Goal: Transaction & Acquisition: Purchase product/service

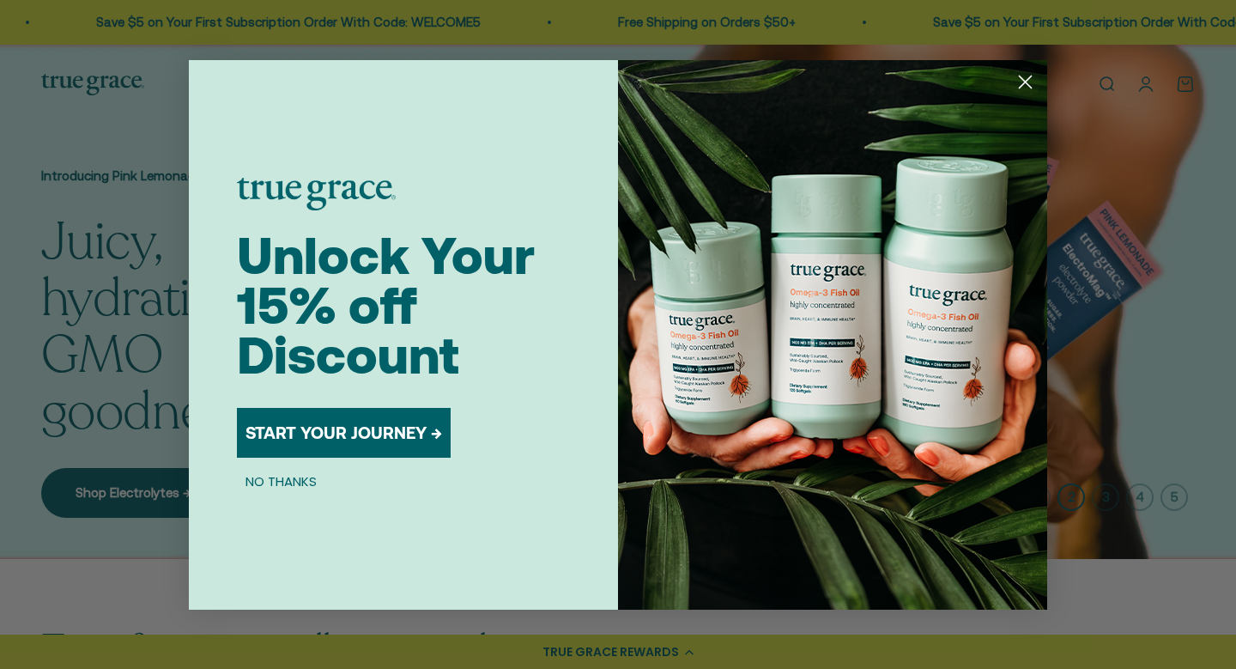
click at [1021, 81] on circle "Close dialog" at bounding box center [1026, 81] width 28 height 28
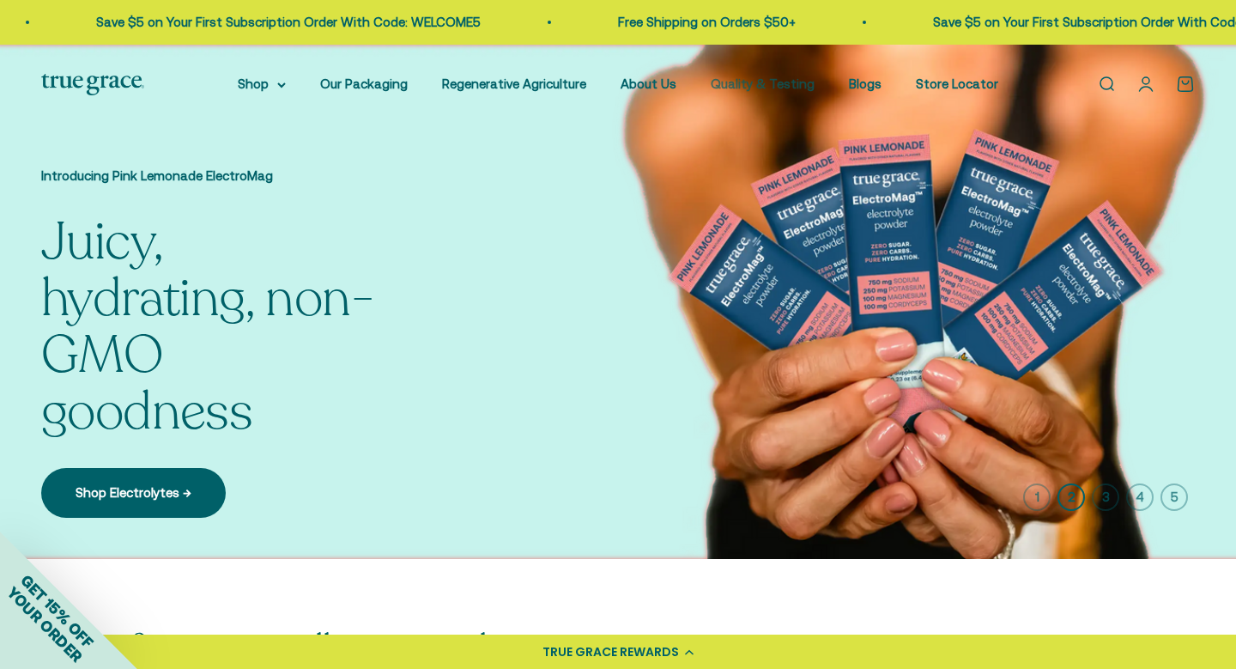
click at [769, 84] on link "Quality & Testing" at bounding box center [763, 83] width 104 height 15
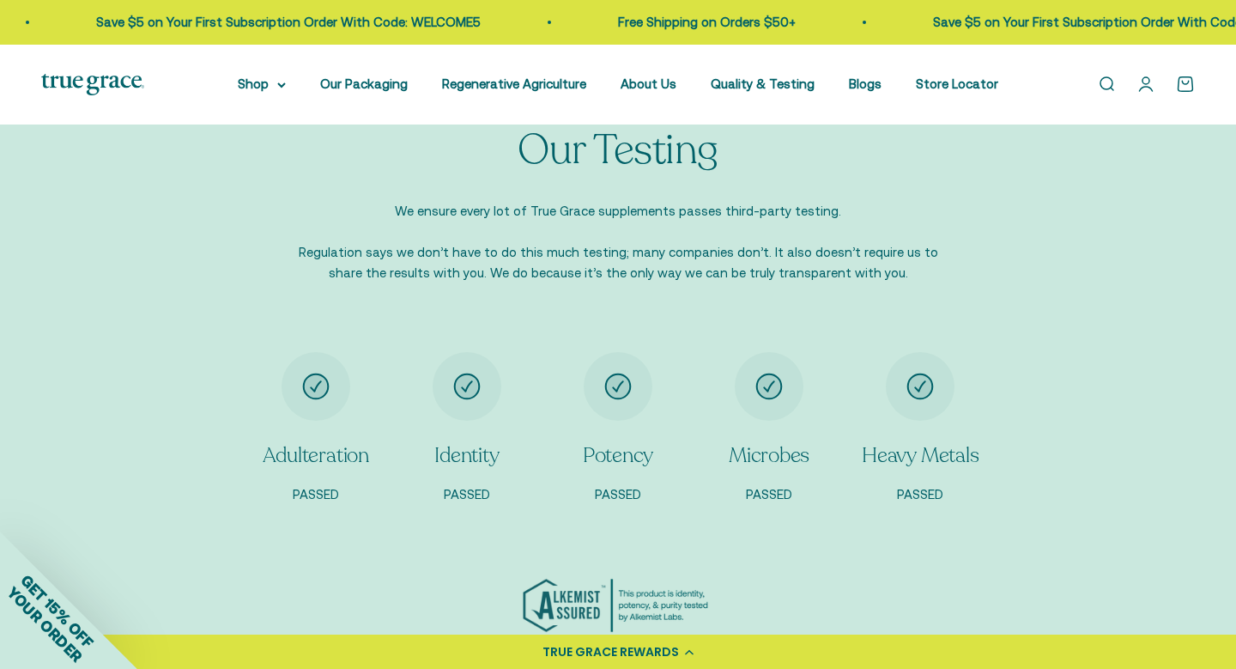
scroll to position [1323, 0]
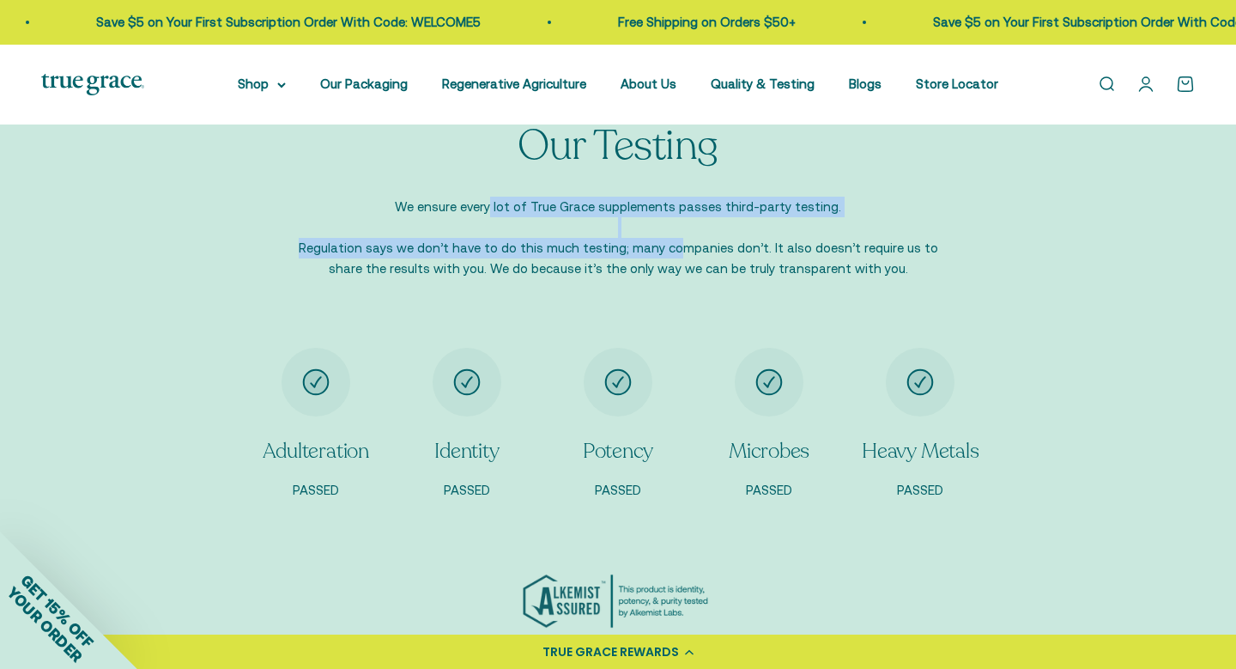
drag, startPoint x: 500, startPoint y: 210, endPoint x: 653, endPoint y: 245, distance: 156.8
click at [653, 245] on p "We ensure every lot of True Grace supplements passes third-party testing. Regul…" at bounding box center [618, 238] width 670 height 82
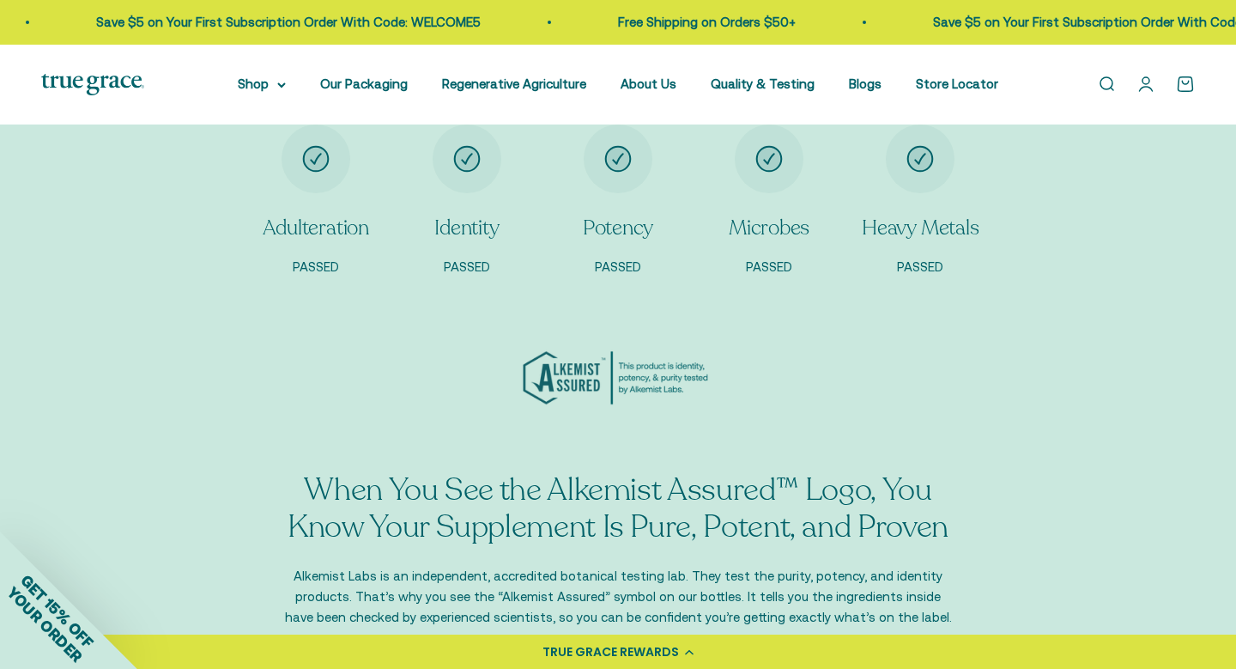
scroll to position [1546, 0]
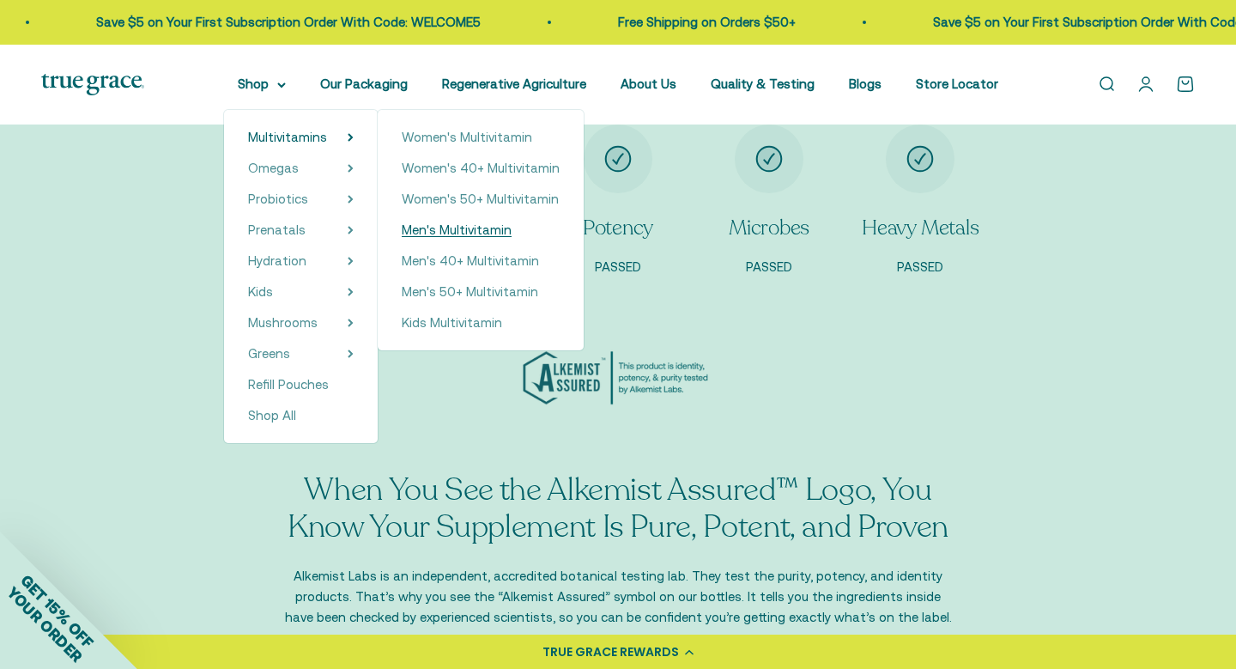
click at [458, 228] on span "Men's Multivitamin" at bounding box center [457, 229] width 110 height 15
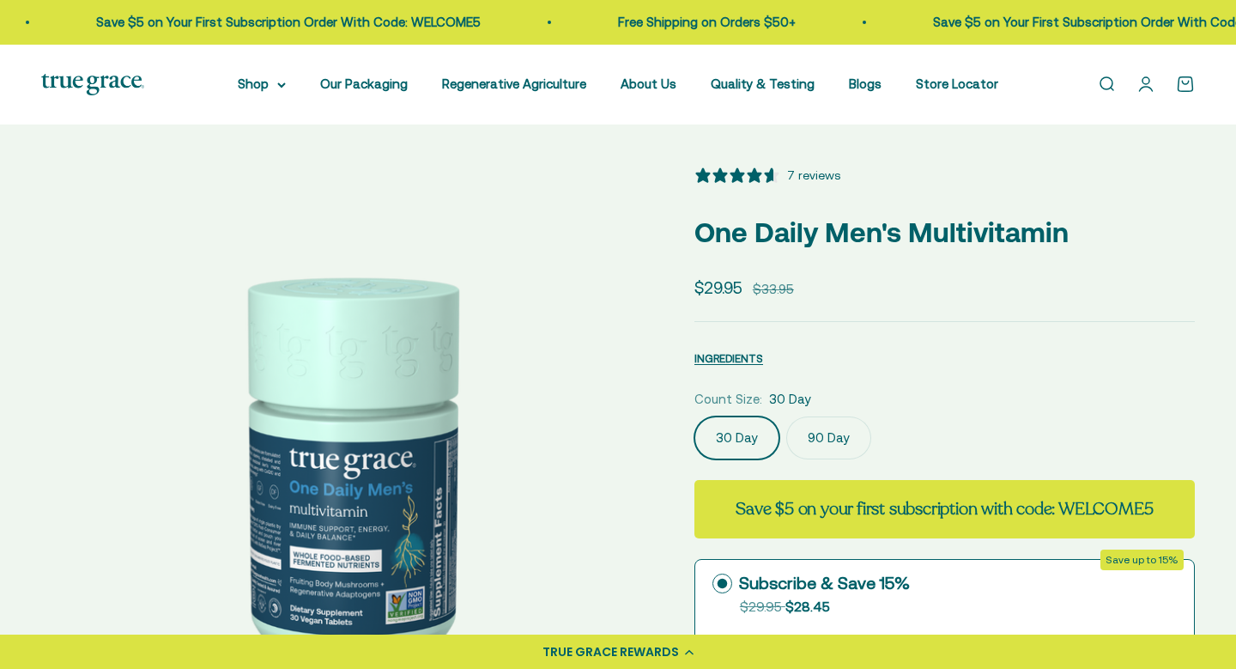
select select "3"
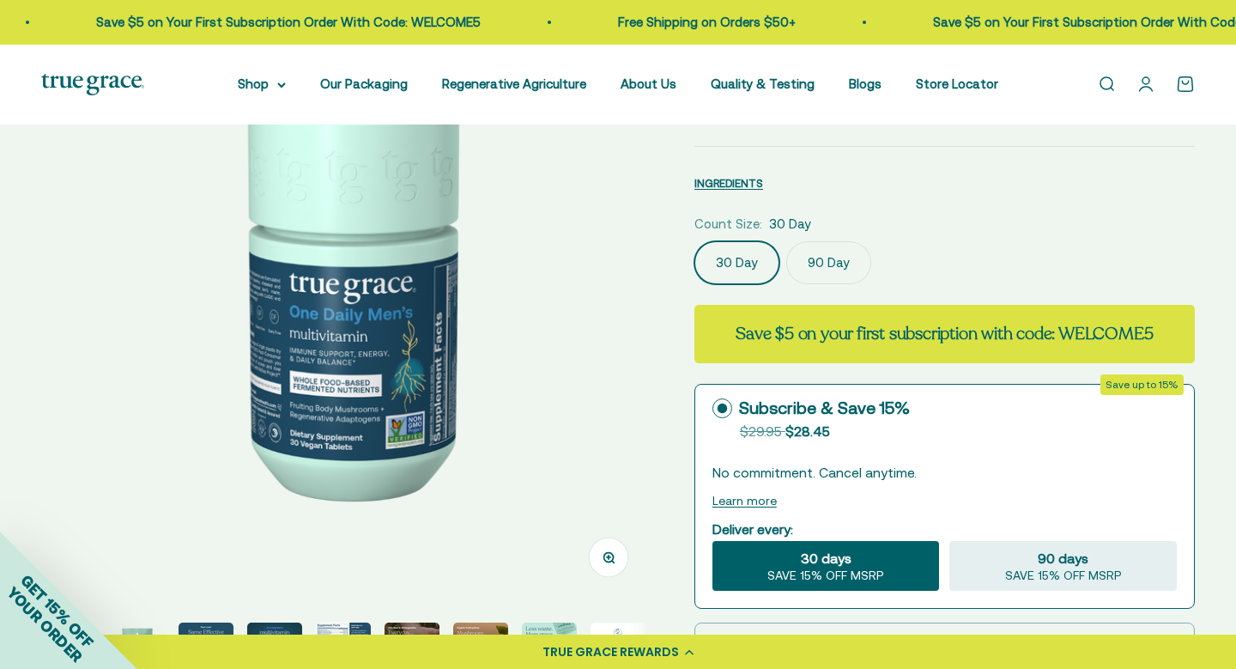
scroll to position [179, 0]
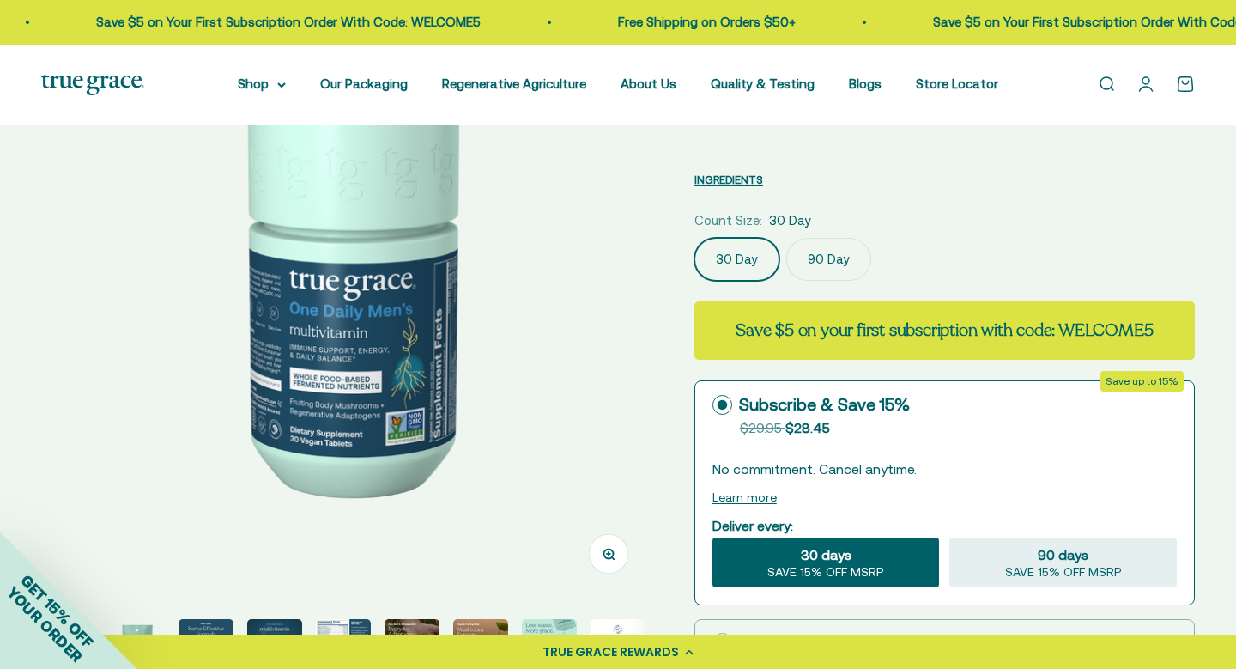
click at [807, 259] on label "90 Day" at bounding box center [829, 259] width 85 height 43
click at [695, 238] on input "90 Day" at bounding box center [694, 237] width 1 height 1
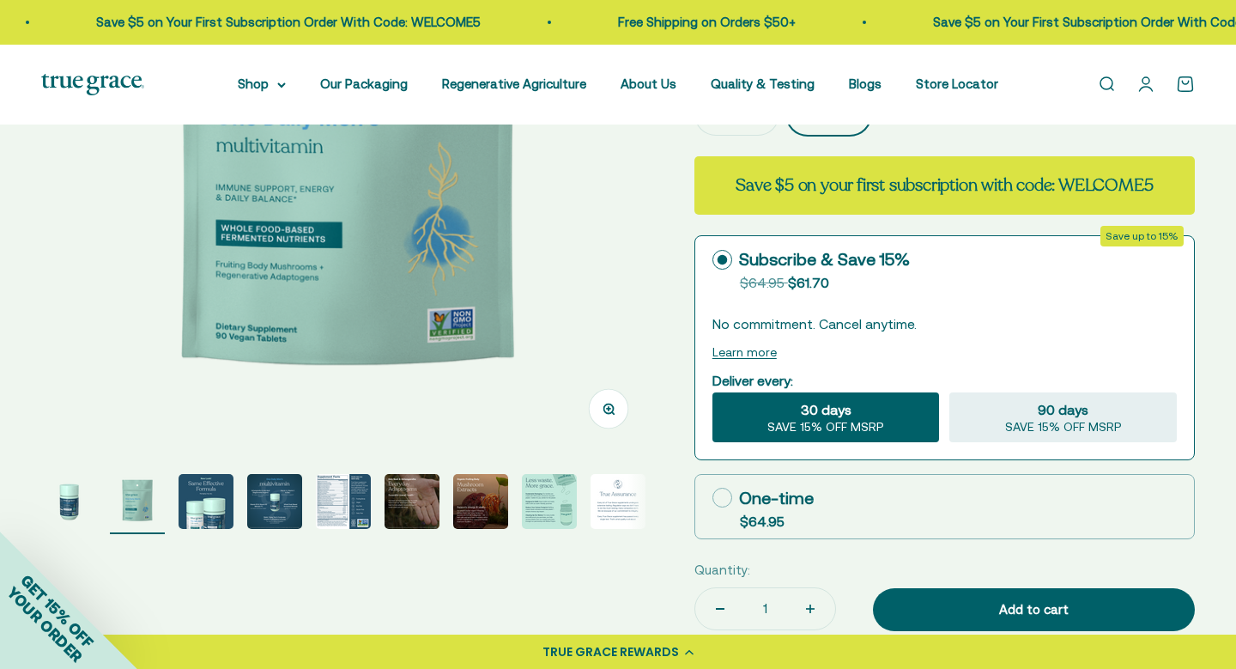
scroll to position [330, 0]
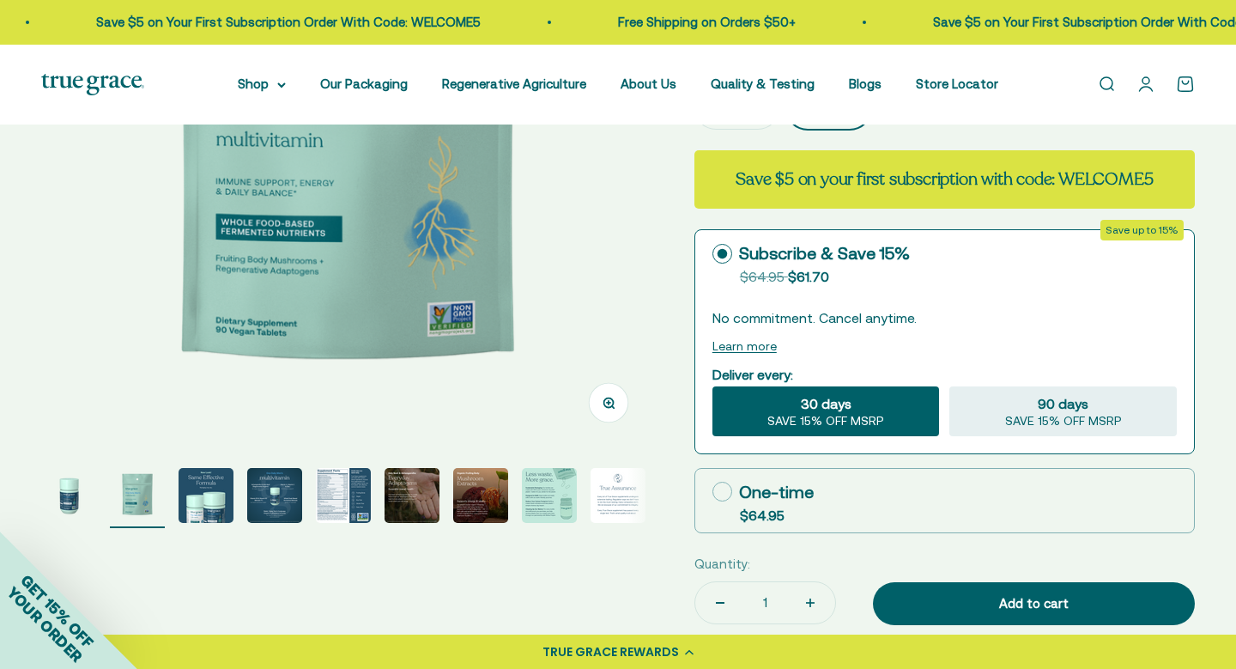
click at [356, 501] on img "Go to item 5" at bounding box center [343, 495] width 55 height 55
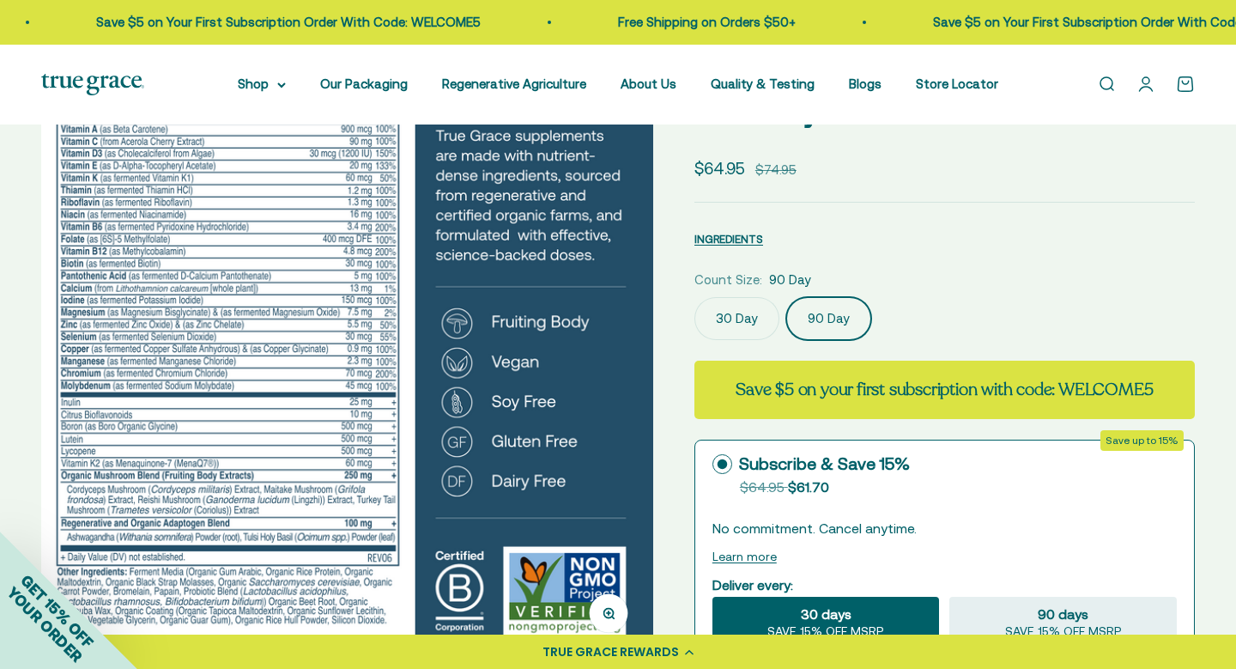
scroll to position [82, 0]
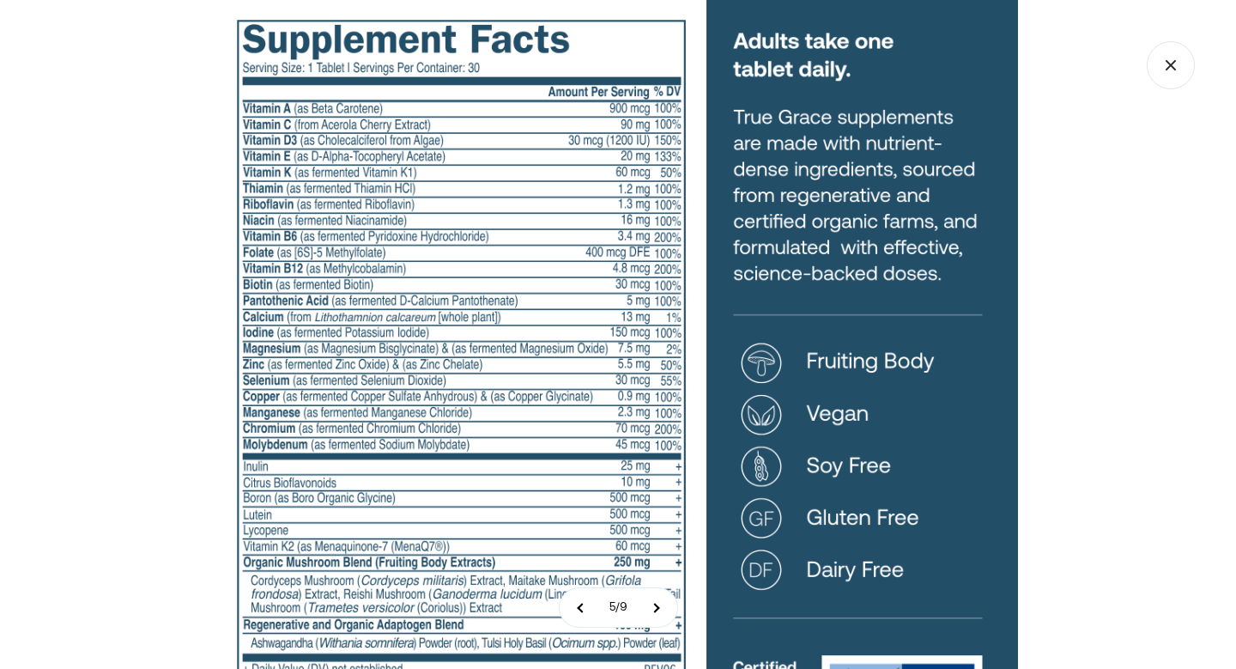
click at [1168, 77] on icon "Close gallery" at bounding box center [1171, 65] width 48 height 48
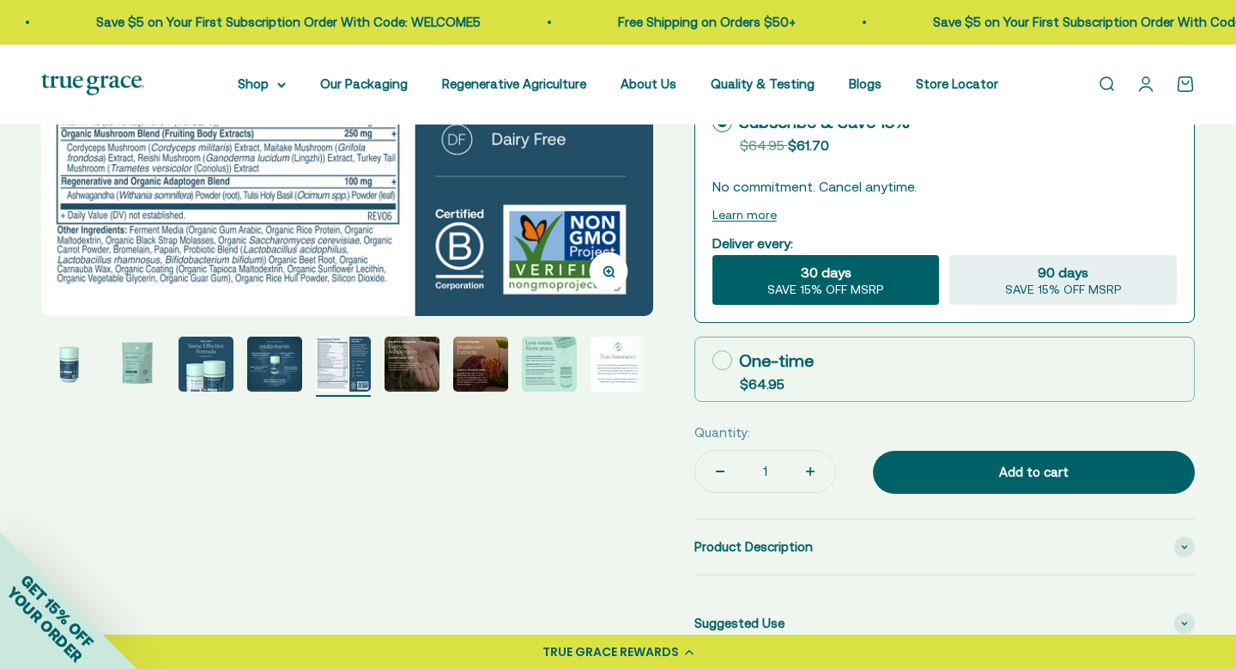
scroll to position [470, 0]
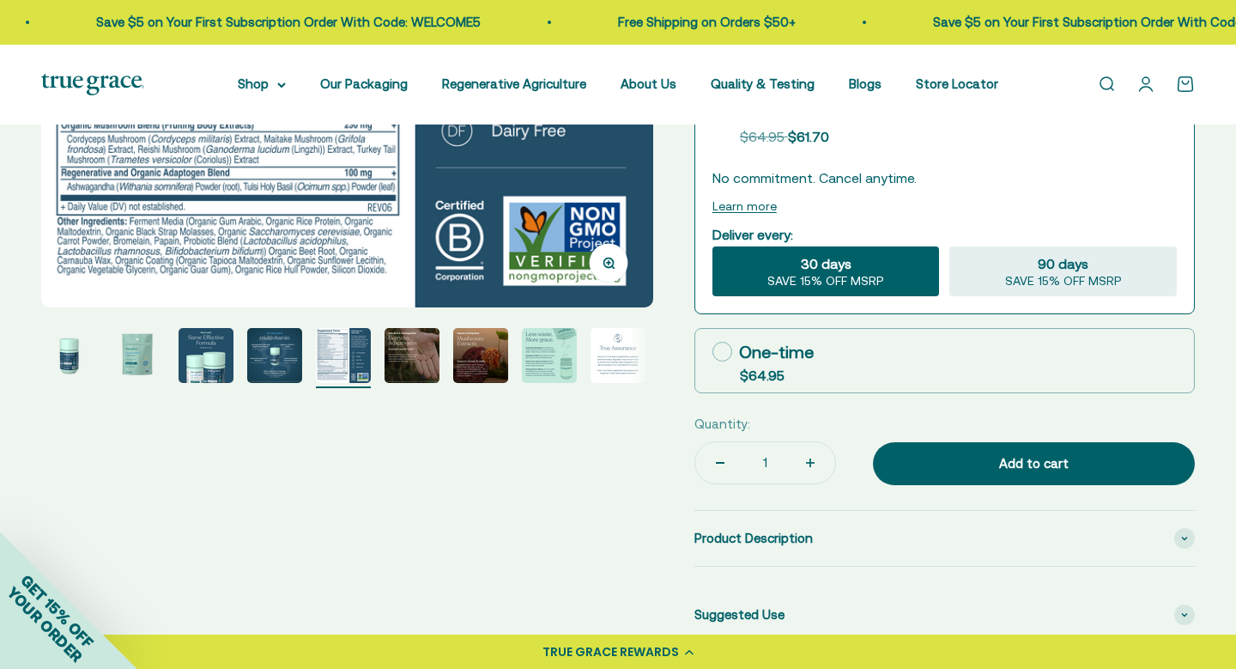
click at [416, 354] on img "Go to item 6" at bounding box center [412, 355] width 55 height 55
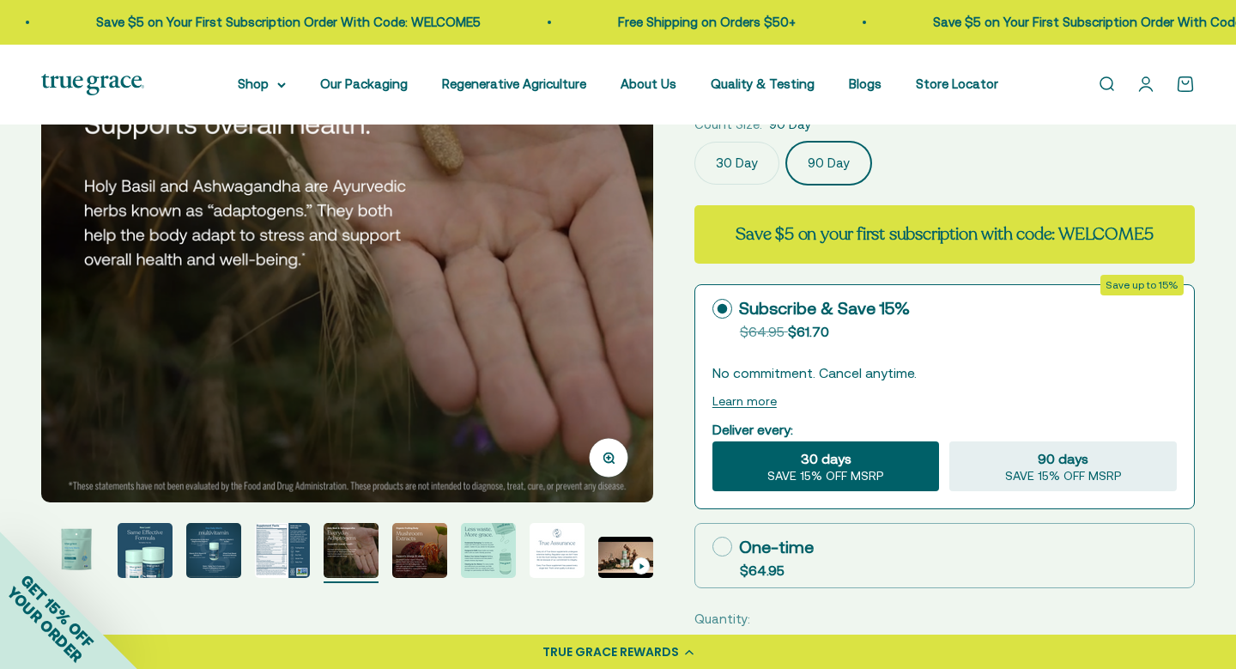
scroll to position [275, 0]
click at [442, 544] on img "Go to item 7" at bounding box center [419, 550] width 55 height 55
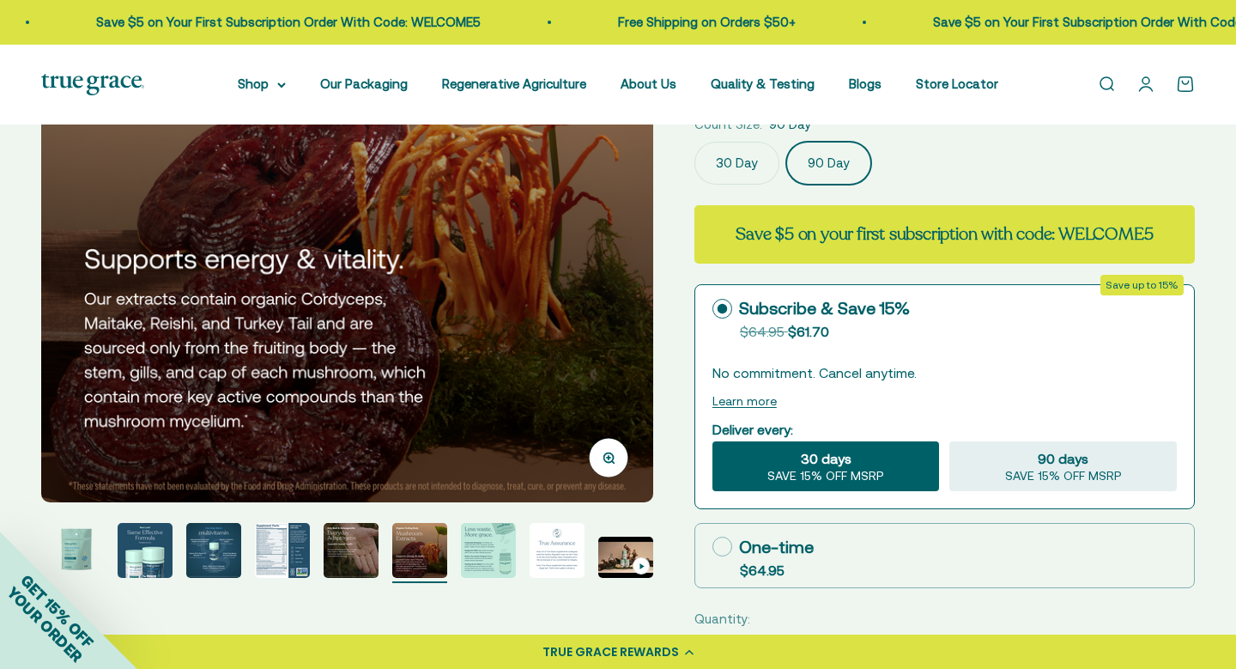
click at [482, 545] on img "Go to item 8" at bounding box center [488, 550] width 55 height 55
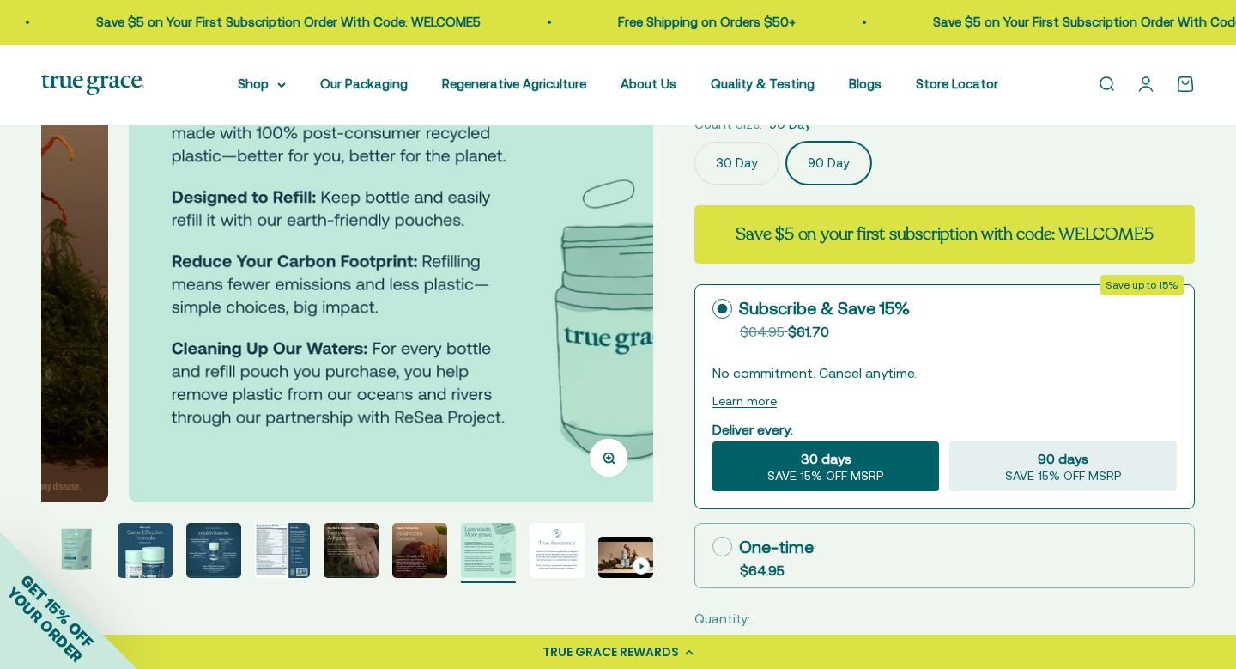
scroll to position [0, 4429]
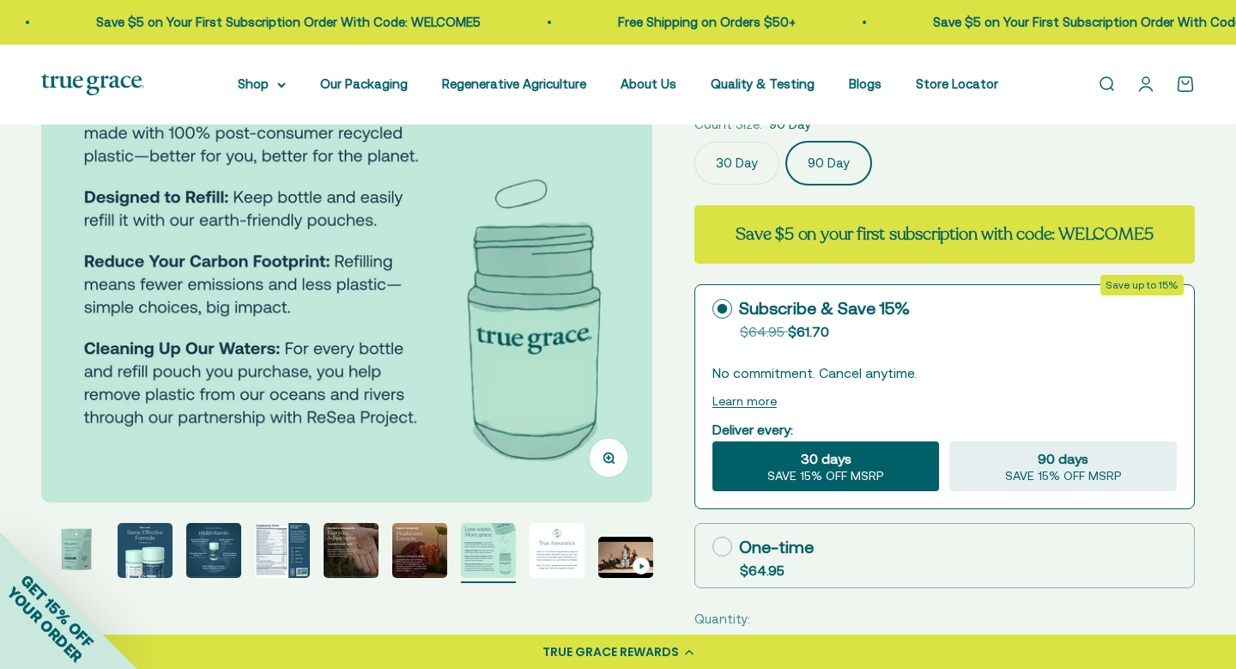
click at [519, 550] on page-dots at bounding box center [347, 553] width 612 height 60
click at [536, 550] on img "Go to item 9" at bounding box center [557, 550] width 55 height 55
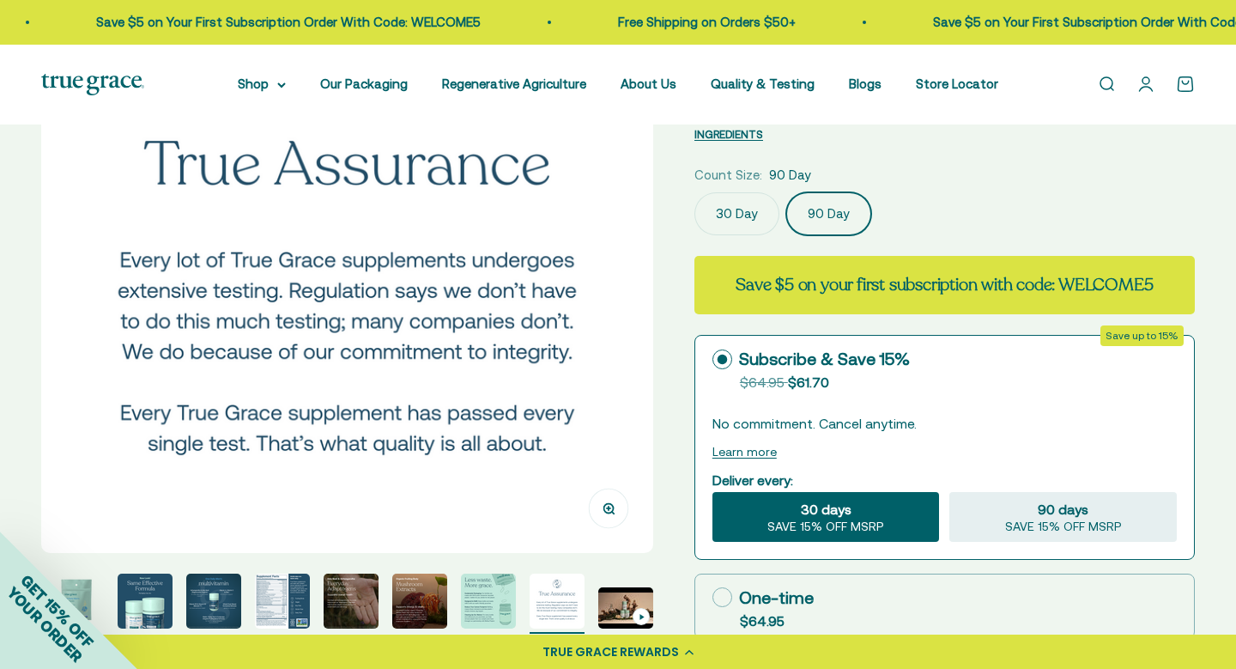
scroll to position [221, 0]
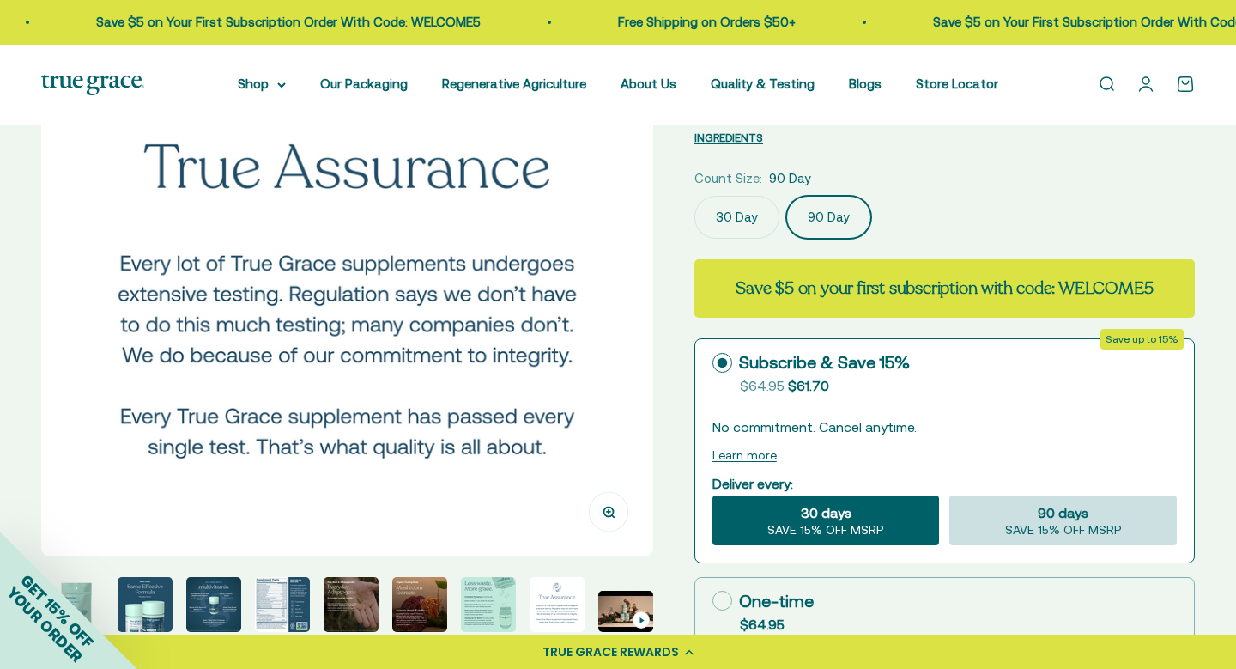
click at [1047, 515] on span "90 days" at bounding box center [1063, 512] width 51 height 21
click at [950, 495] on input "90 days SAVE 15% OFF MSRP" at bounding box center [949, 495] width 1 height 1
radio input "true"
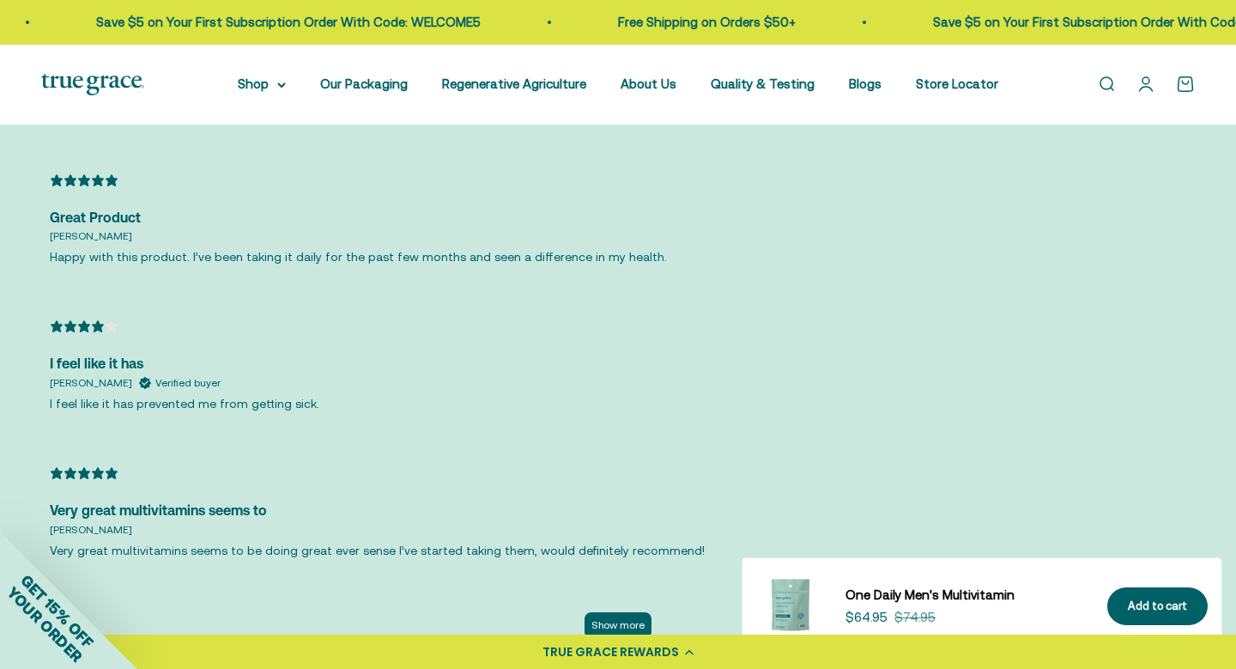
scroll to position [4142, 0]
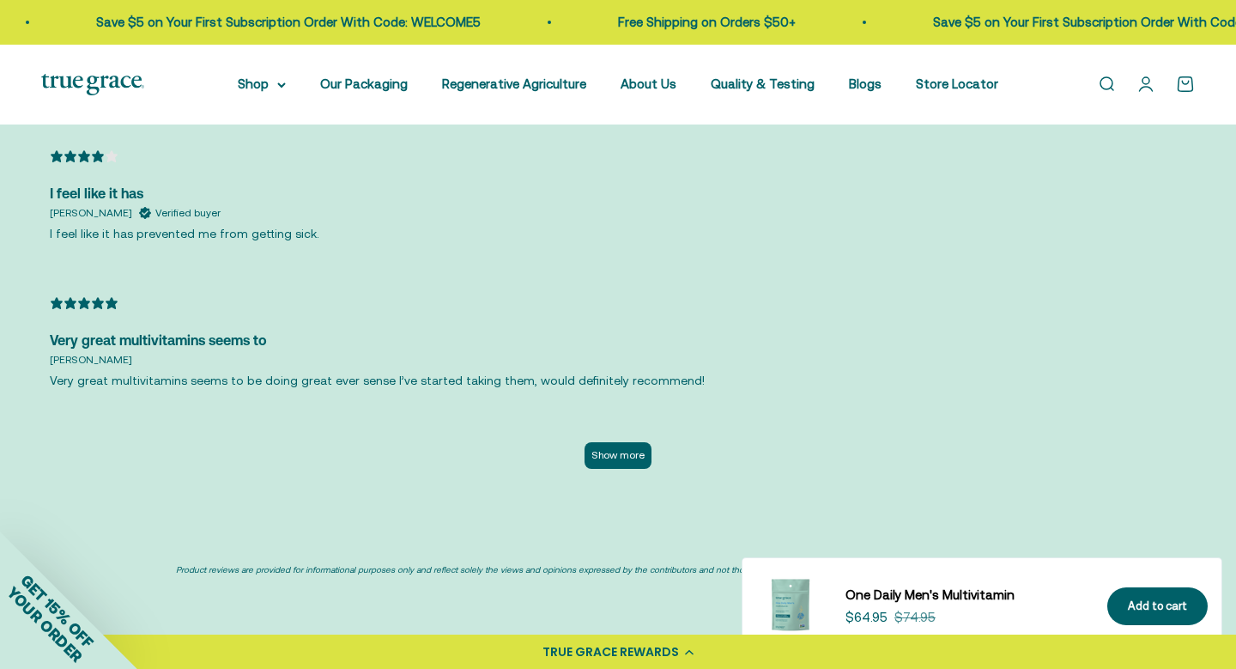
click at [608, 442] on div "Show more" at bounding box center [618, 464] width 1137 height 44
click at [608, 442] on button "Show more" at bounding box center [618, 455] width 67 height 27
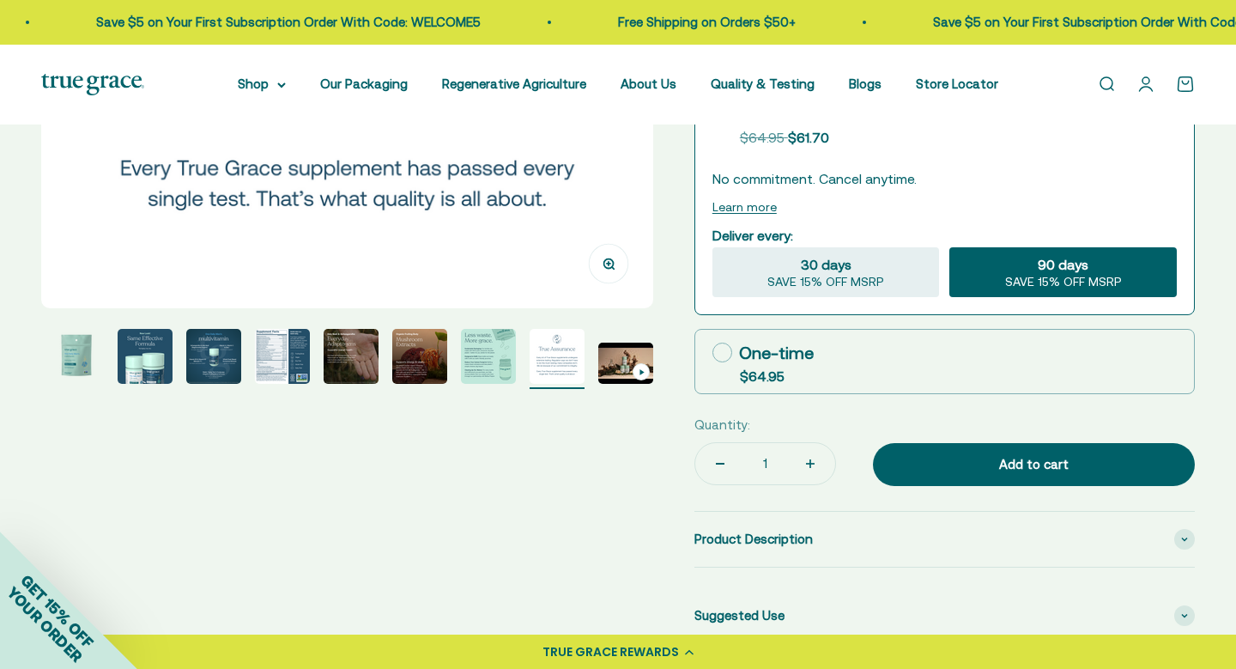
scroll to position [471, 0]
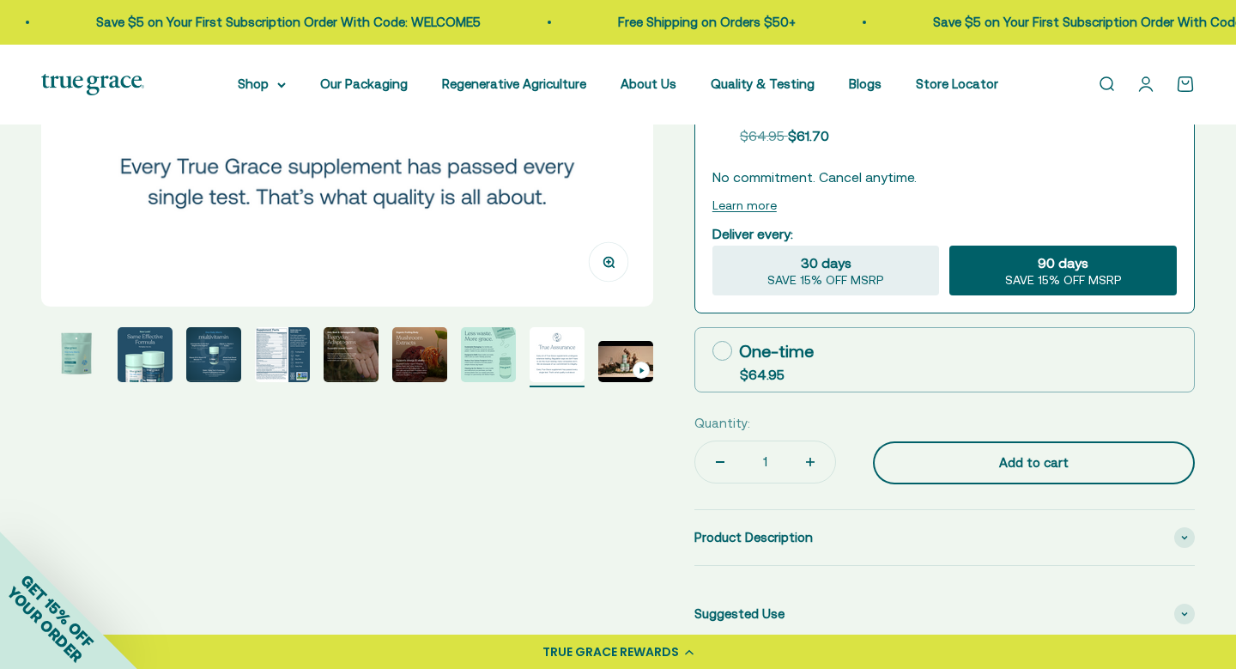
click at [1026, 453] on div "Add to cart" at bounding box center [1034, 463] width 253 height 21
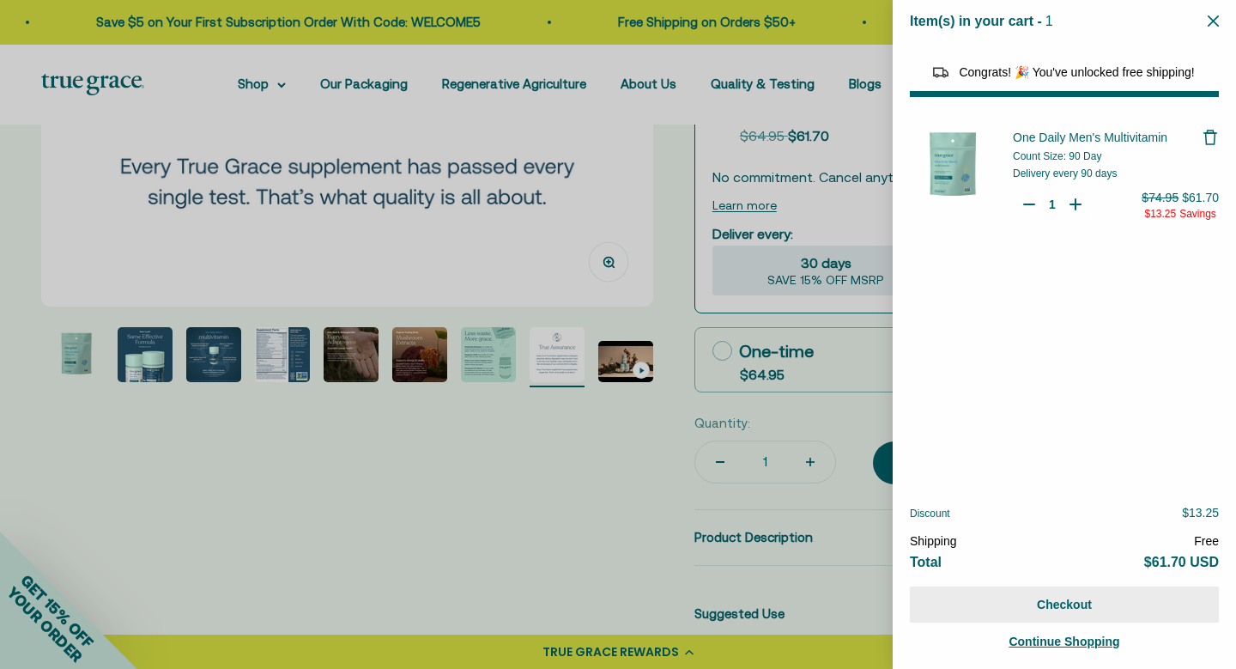
select select "46284026183894"
select select "44878192410838"
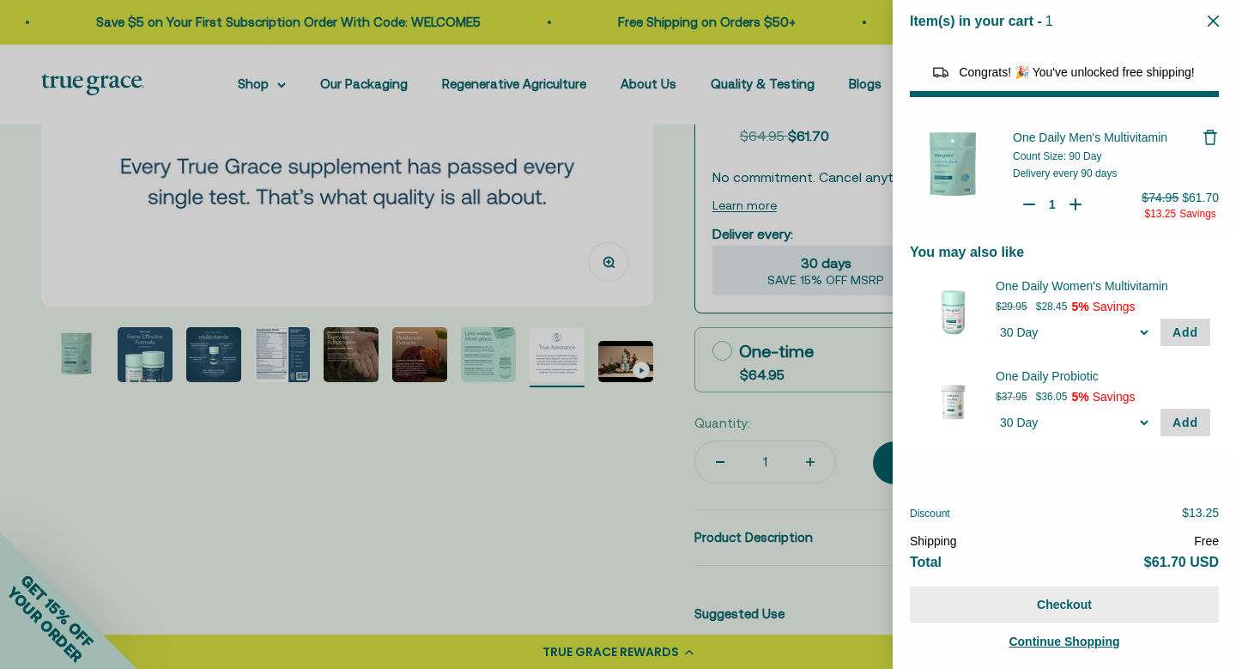
click at [1049, 594] on button "Checkout" at bounding box center [1064, 604] width 309 height 36
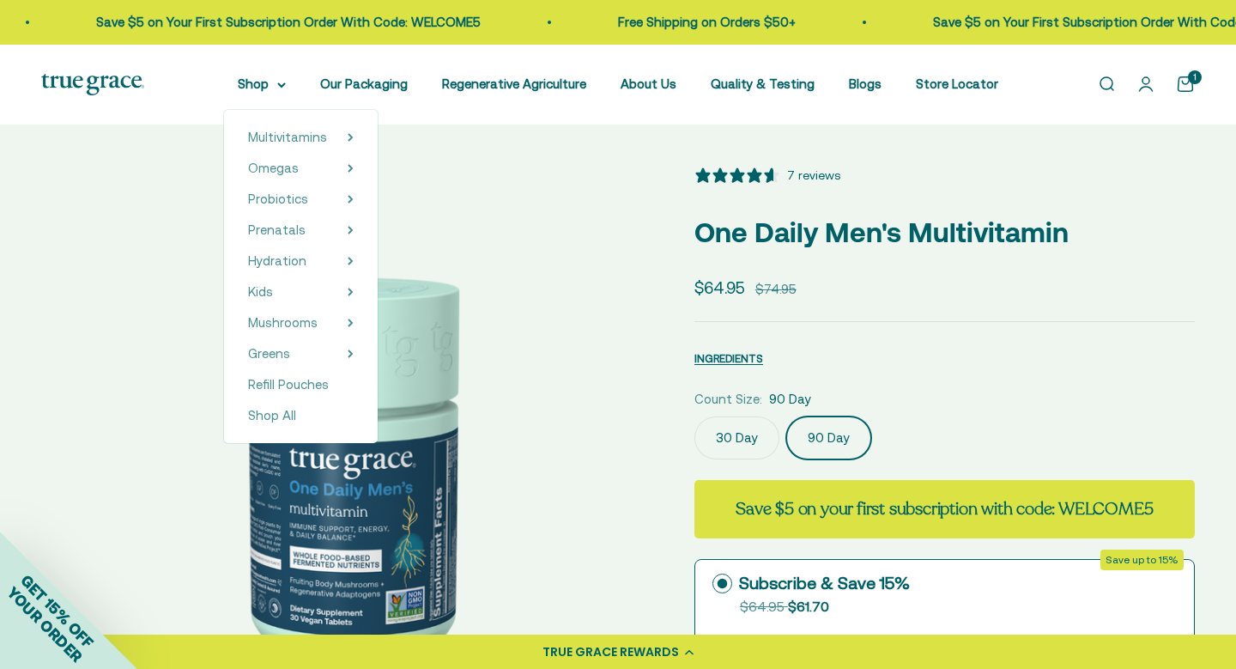
select select "3"
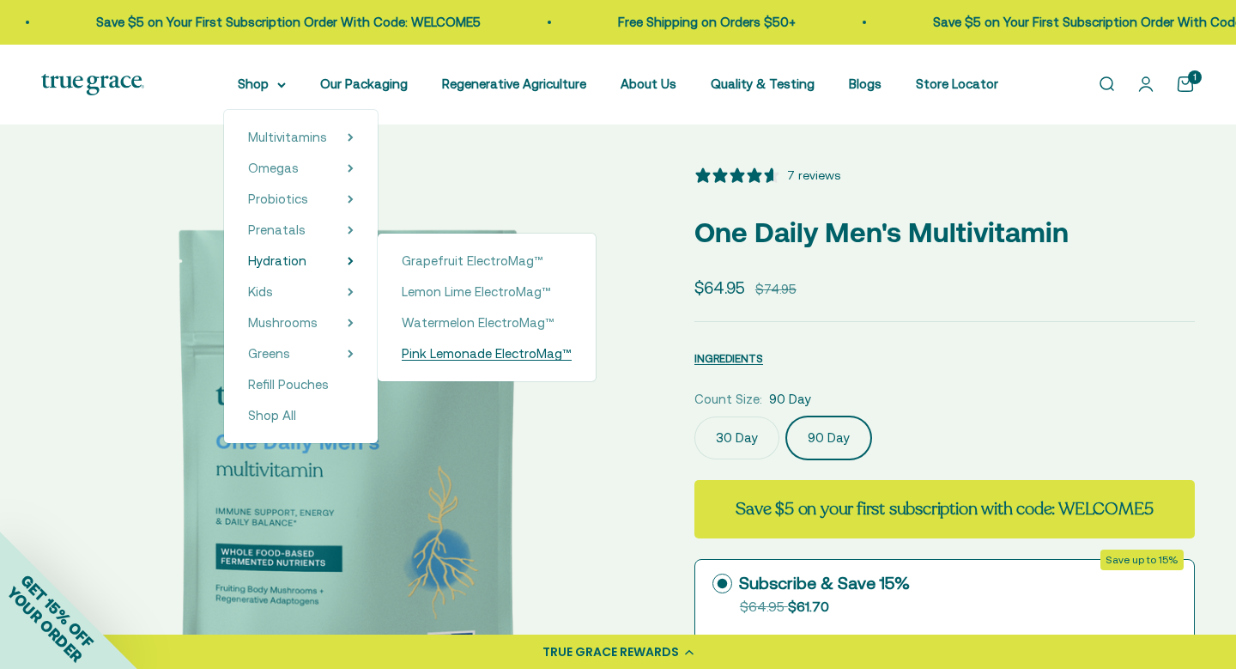
click at [466, 358] on span "Pink Lemonade ElectroMag™" at bounding box center [487, 353] width 170 height 15
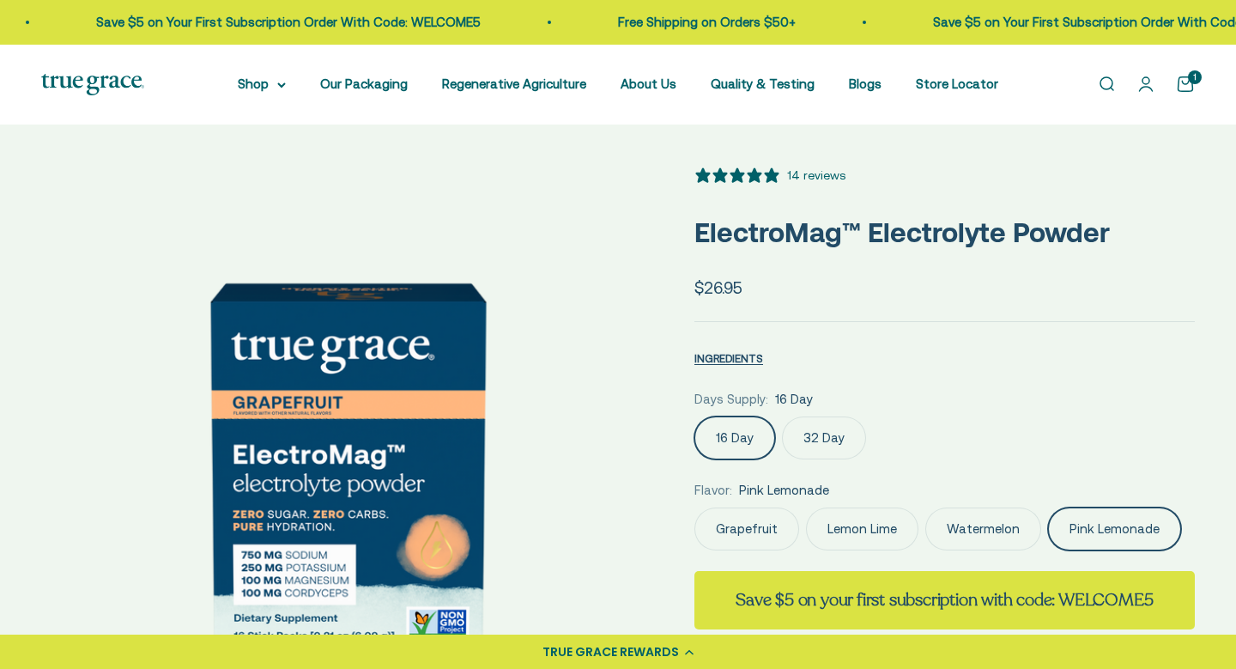
select select "3"
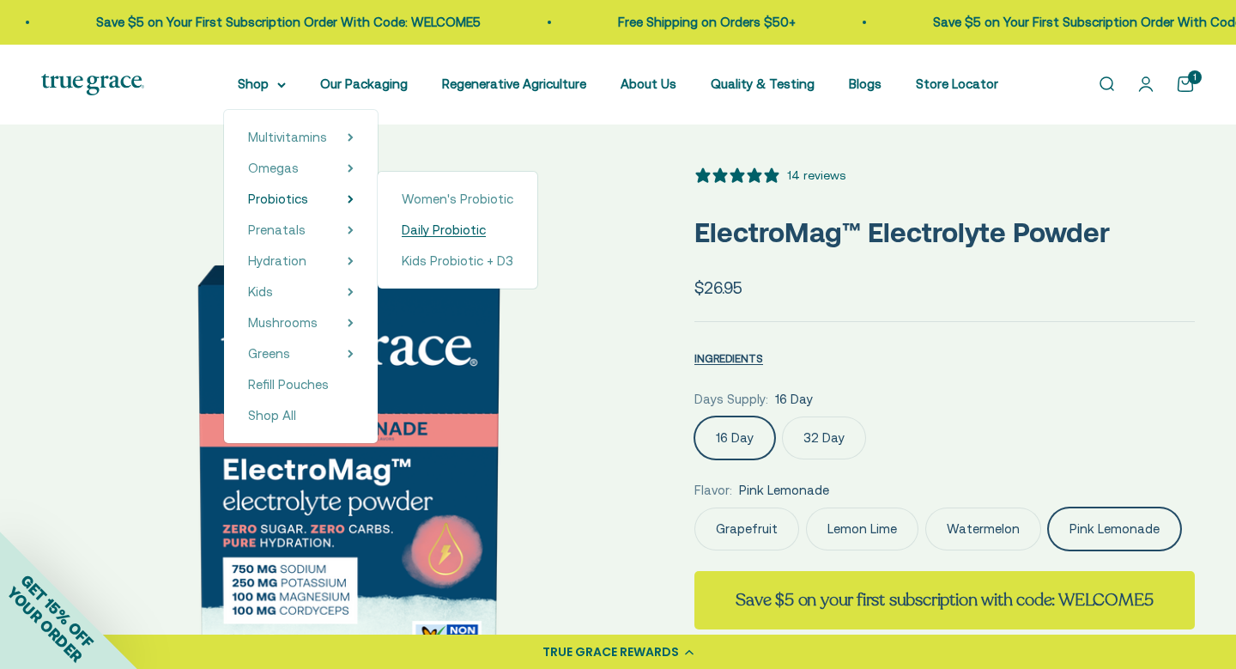
click at [441, 231] on span "Daily Probiotic" at bounding box center [444, 229] width 84 height 15
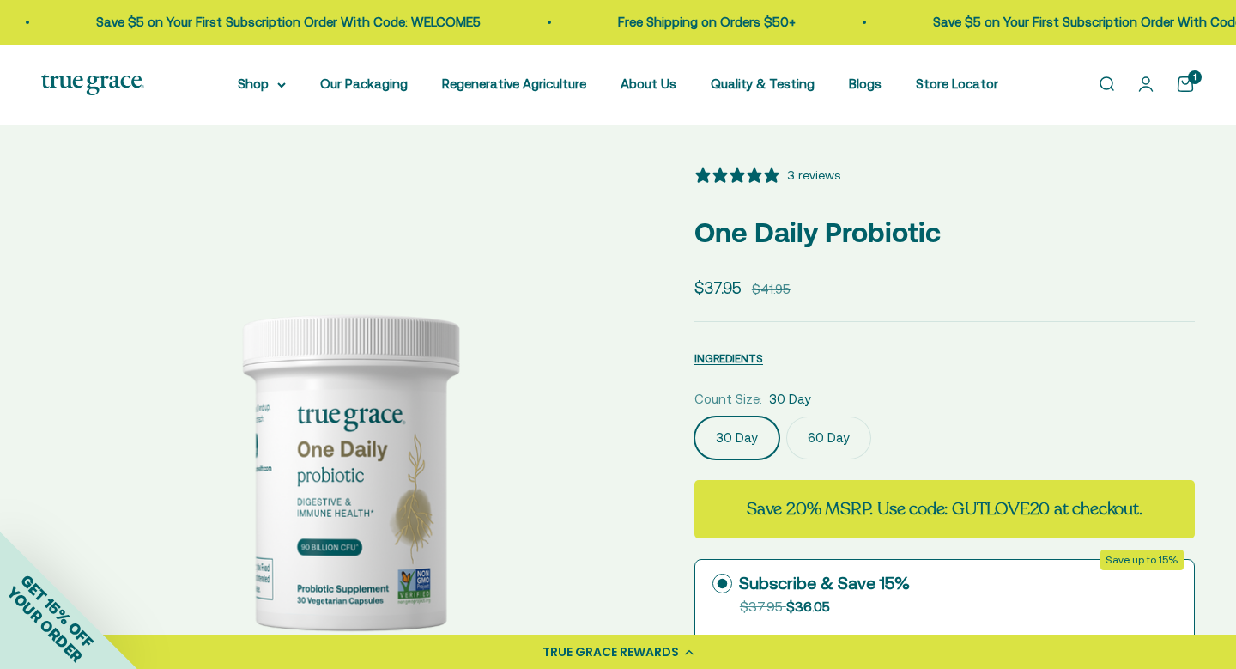
select select "3"
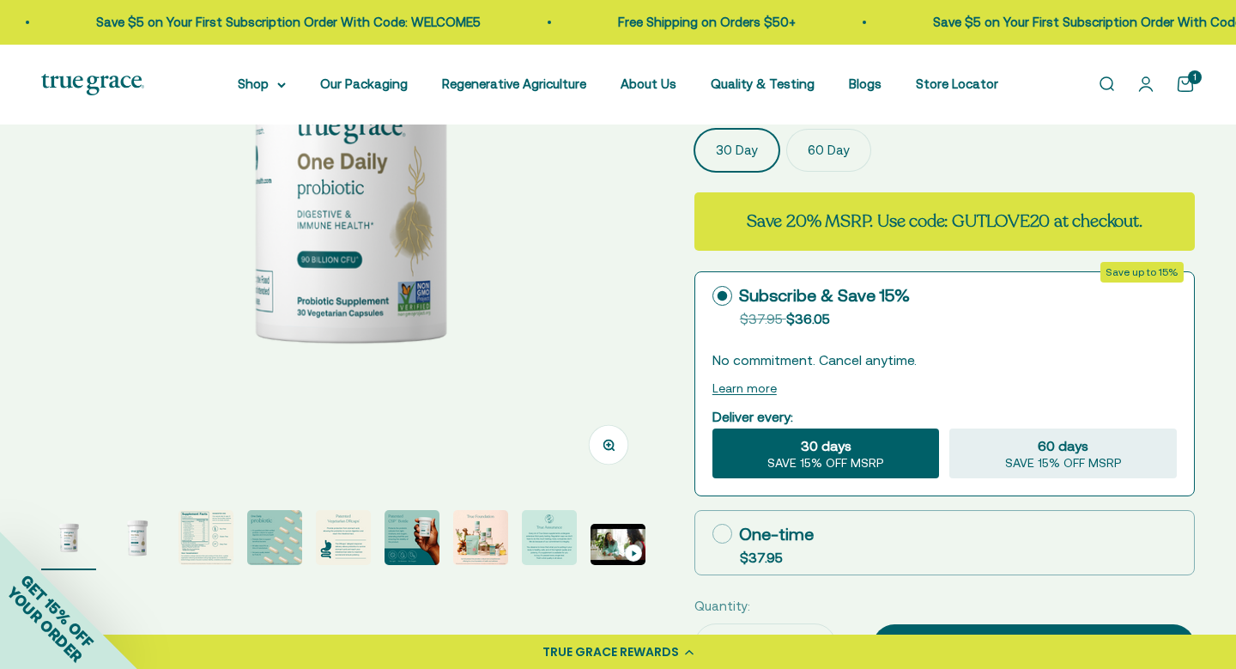
scroll to position [321, 0]
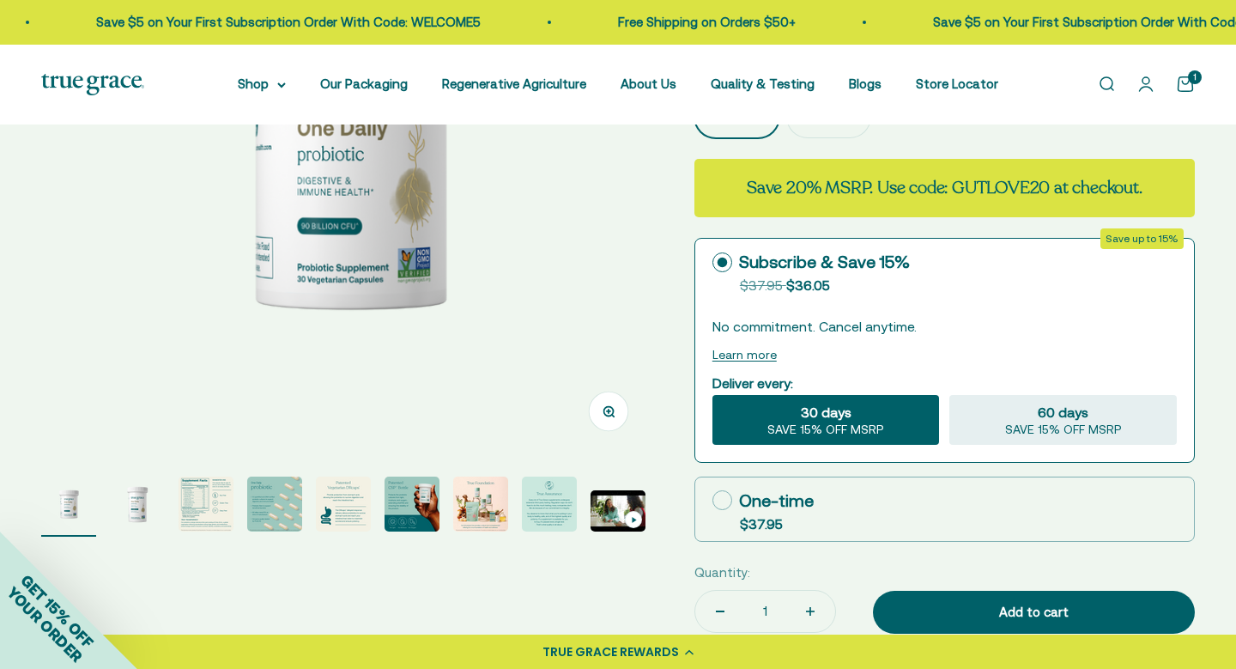
click at [196, 498] on img "Go to item 3" at bounding box center [206, 504] width 55 height 55
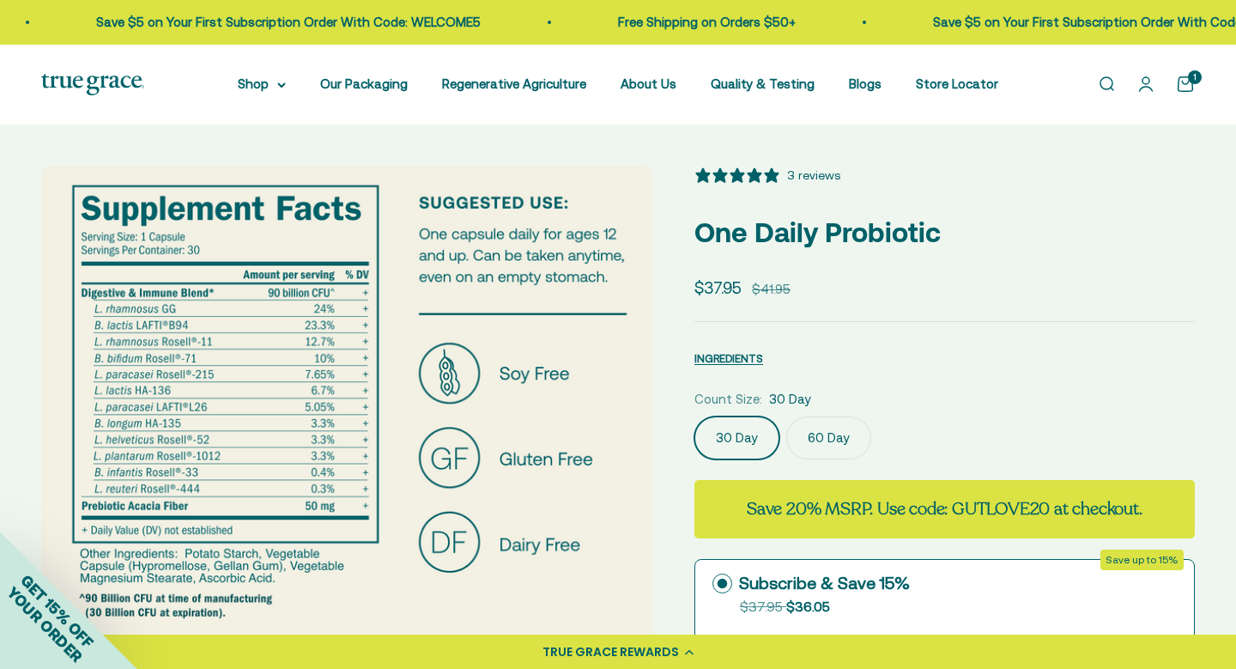
scroll to position [0, 0]
click at [1186, 77] on link "Open cart 1" at bounding box center [1185, 84] width 19 height 19
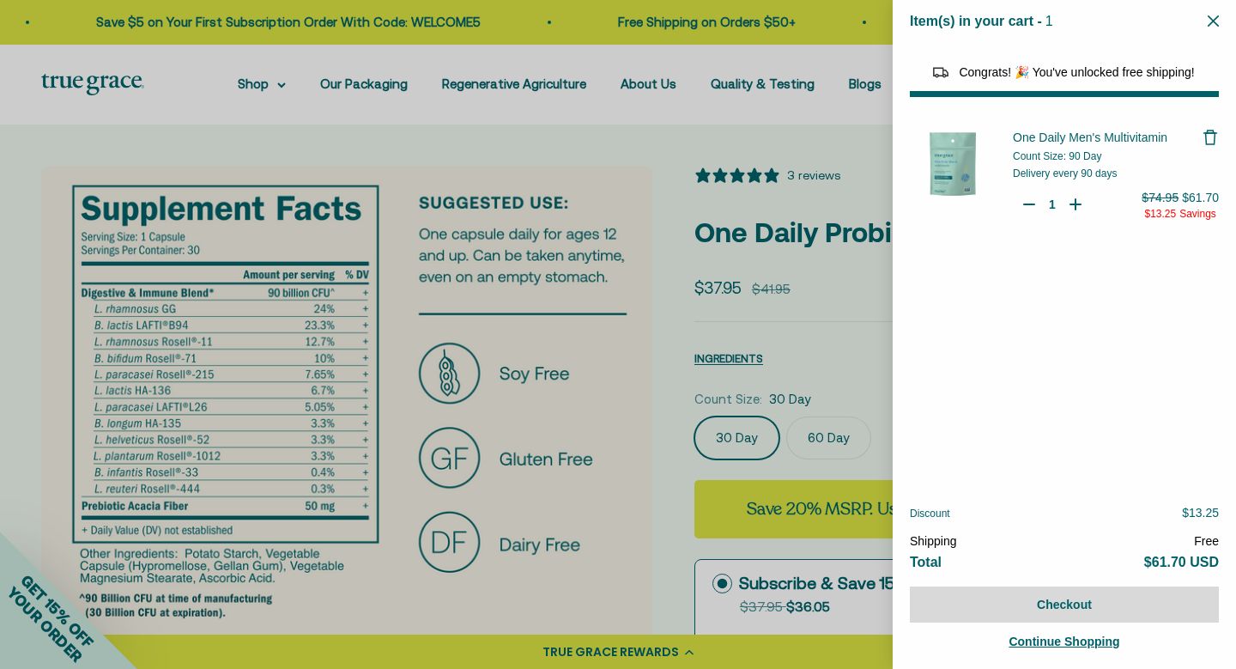
select select "46284026183894"
select select "44878192410838"
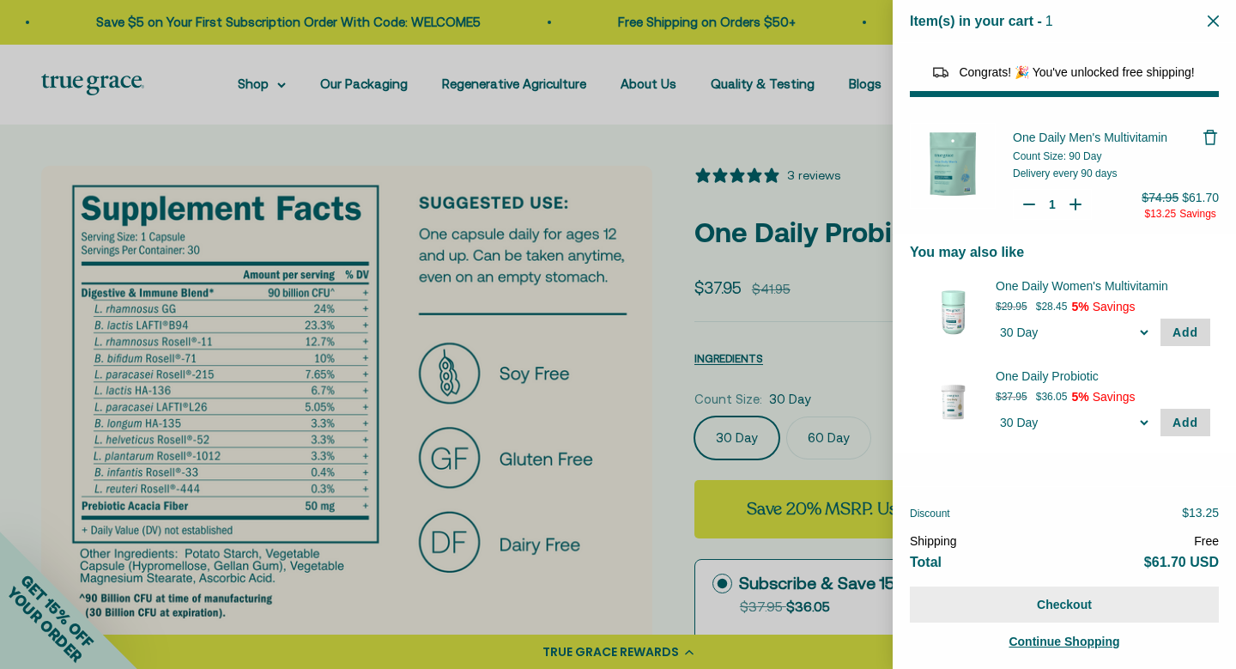
click at [1060, 610] on button "Checkout" at bounding box center [1064, 604] width 309 height 36
